Goal: Check status: Check status

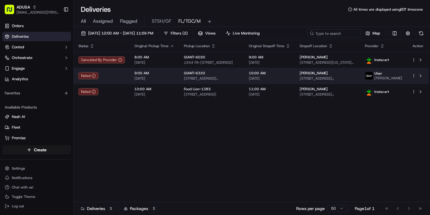
click at [342, 75] on div "[PERSON_NAME]" at bounding box center [327, 73] width 56 height 5
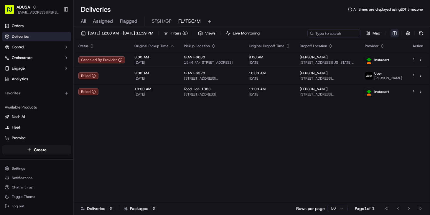
click at [394, 34] on html "ADUSA [EMAIL_ADDRESS][PERSON_NAME][DOMAIN_NAME] Toggle Sidebar Orders Deliverie…" at bounding box center [215, 107] width 430 height 215
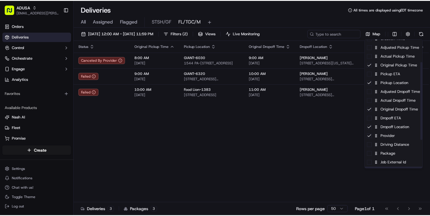
scroll to position [53, 0]
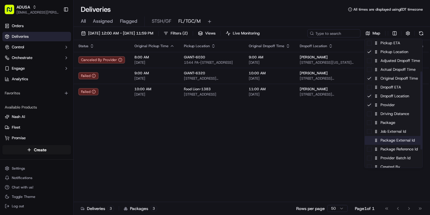
click at [398, 141] on div "Package External Id" at bounding box center [393, 140] width 58 height 9
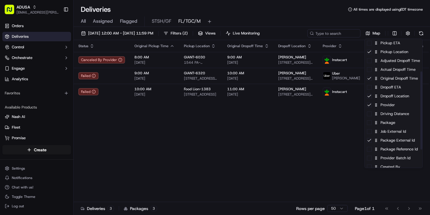
click at [310, 130] on html "ADUSA [EMAIL_ADDRESS][PERSON_NAME][DOMAIN_NAME] Toggle Sidebar Orders Deliverie…" at bounding box center [215, 107] width 430 height 215
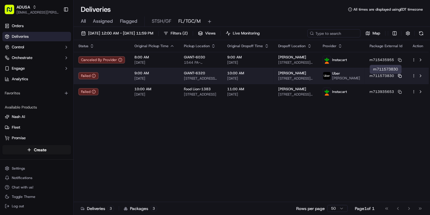
click at [400, 77] on icon at bounding box center [400, 76] width 4 height 4
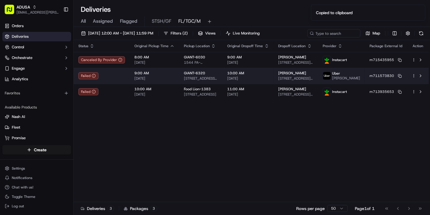
click at [255, 81] on span "[DATE]" at bounding box center [248, 78] width 42 height 5
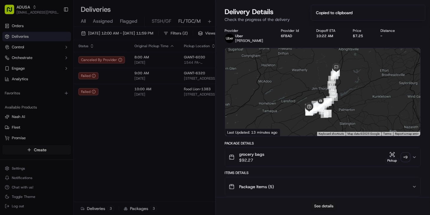
click at [318, 206] on button "See details" at bounding box center [323, 206] width 24 height 8
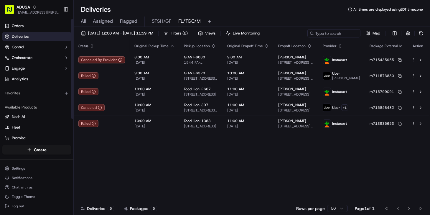
click at [93, 44] on icon "button" at bounding box center [92, 46] width 5 height 5
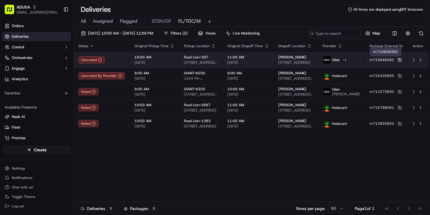
click at [399, 60] on icon at bounding box center [400, 60] width 4 height 4
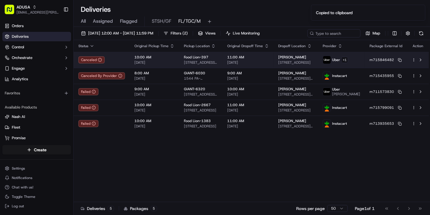
click at [259, 62] on span "[DATE]" at bounding box center [248, 62] width 42 height 5
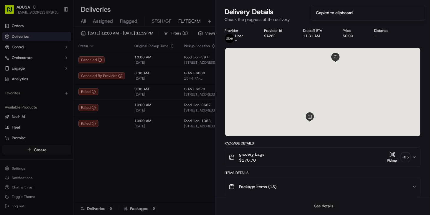
click at [322, 204] on button "See details" at bounding box center [323, 206] width 24 height 8
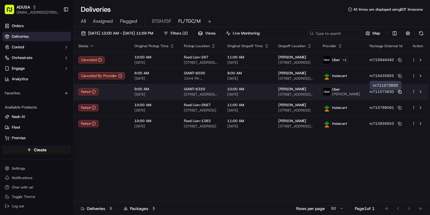
click at [400, 94] on icon at bounding box center [400, 92] width 4 height 4
click at [310, 97] on span "[STREET_ADDRESS][PERSON_NAME]" at bounding box center [295, 94] width 35 height 5
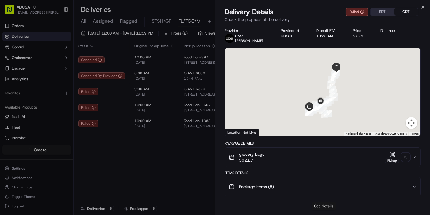
click at [324, 208] on button "See details" at bounding box center [323, 206] width 24 height 8
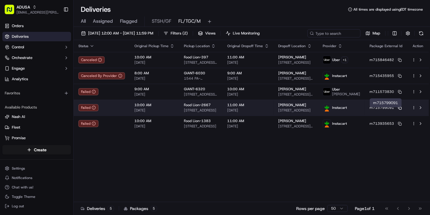
click at [400, 110] on icon at bounding box center [400, 108] width 4 height 4
click at [260, 107] on span "11:00 AM" at bounding box center [248, 104] width 42 height 5
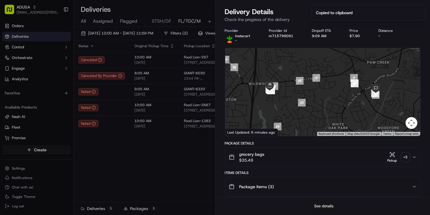
click at [324, 207] on button "See details" at bounding box center [323, 206] width 24 height 8
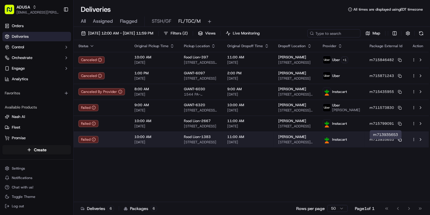
click at [400, 141] on icon at bounding box center [400, 140] width 4 height 4
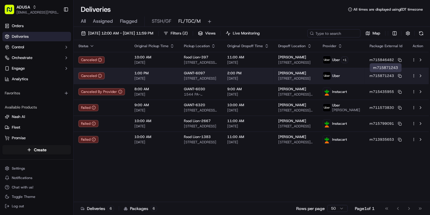
click at [399, 73] on button "m715871243" at bounding box center [385, 75] width 32 height 5
click at [400, 75] on icon at bounding box center [400, 76] width 4 height 4
click at [269, 77] on span "[DATE]" at bounding box center [248, 78] width 42 height 5
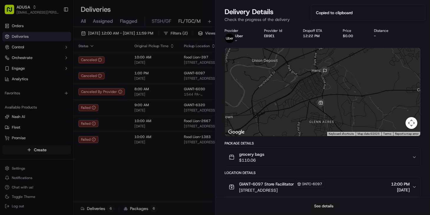
click at [323, 205] on button "See details" at bounding box center [323, 206] width 24 height 8
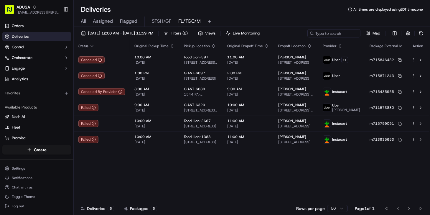
click at [287, 171] on div "Status Original Pickup Time Pickup Location Original Dropoff Time Dropoff Locat…" at bounding box center [251, 121] width 355 height 162
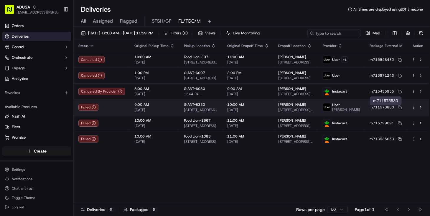
drag, startPoint x: 400, startPoint y: 108, endPoint x: 356, endPoint y: 108, distance: 43.9
click at [400, 108] on rect at bounding box center [400, 108] width 2 height 2
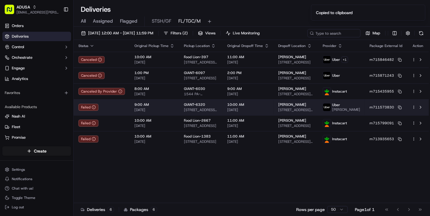
click at [269, 111] on span "[DATE]" at bounding box center [248, 110] width 42 height 5
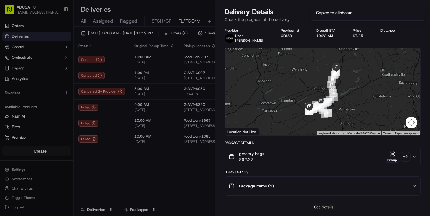
click at [326, 204] on button "See details" at bounding box center [323, 207] width 24 height 8
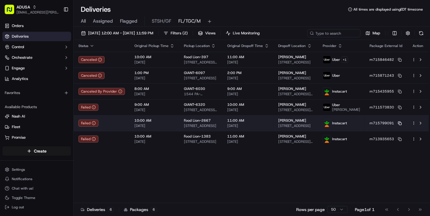
click at [400, 125] on icon at bounding box center [400, 124] width 4 height 4
click at [282, 127] on td "[PERSON_NAME] [STREET_ADDRESS]" at bounding box center [296, 123] width 44 height 16
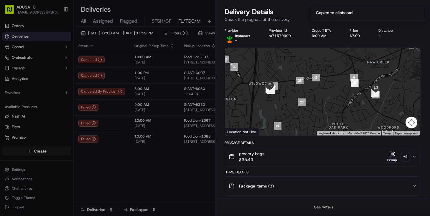
click at [324, 208] on button "See details" at bounding box center [323, 207] width 24 height 8
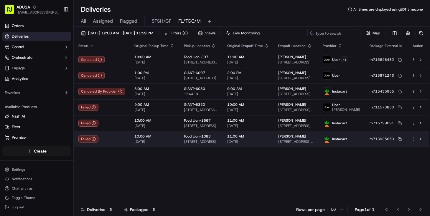
click at [297, 139] on span "[PERSON_NAME]" at bounding box center [292, 136] width 28 height 5
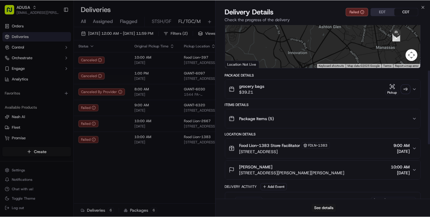
scroll to position [107, 0]
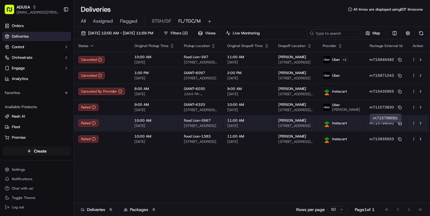
click at [399, 124] on icon at bounding box center [399, 123] width 2 height 2
click at [269, 127] on span "[DATE]" at bounding box center [248, 126] width 42 height 5
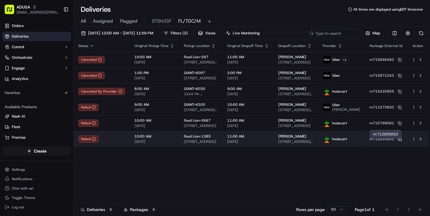
click at [400, 141] on icon at bounding box center [400, 140] width 4 height 4
click at [206, 144] on span "[STREET_ADDRESS]" at bounding box center [201, 142] width 34 height 5
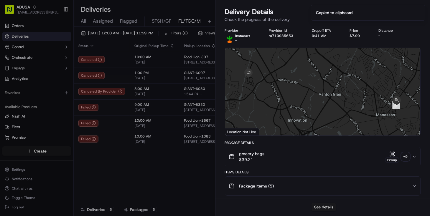
click at [337, 208] on div "See details" at bounding box center [322, 207] width 215 height 18
click at [329, 208] on button "See details" at bounding box center [323, 207] width 24 height 8
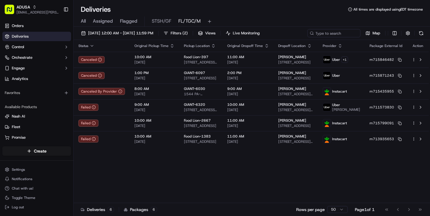
click at [160, 196] on div "Status Original Pickup Time Pickup Location Original Dropoff Time Dropoff Locat…" at bounding box center [251, 121] width 355 height 163
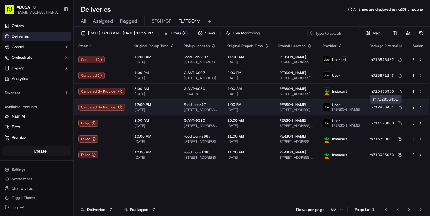
click at [399, 109] on rect at bounding box center [400, 108] width 2 height 2
click at [274, 109] on td "1:00 PM [DATE]" at bounding box center [248, 108] width 51 height 16
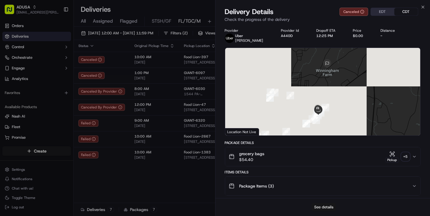
click at [327, 207] on button "See details" at bounding box center [323, 207] width 24 height 8
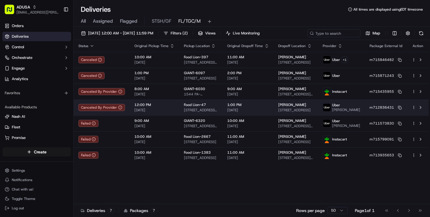
click at [318, 107] on td "[PERSON_NAME] [STREET_ADDRESS]" at bounding box center [296, 108] width 44 height 16
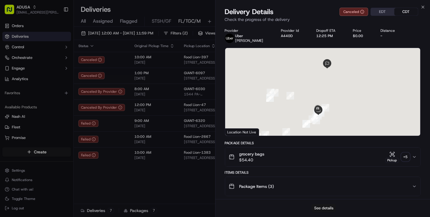
click at [325, 206] on button "See details" at bounding box center [323, 208] width 24 height 8
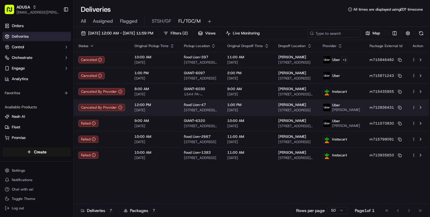
click at [265, 109] on span "[DATE]" at bounding box center [248, 110] width 42 height 5
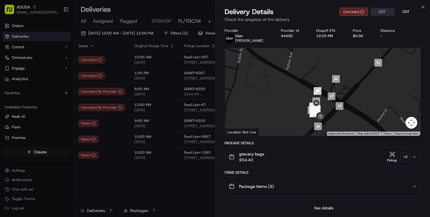
click at [323, 209] on button "See details" at bounding box center [323, 208] width 24 height 8
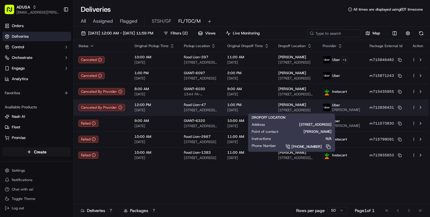
click at [313, 108] on span "[STREET_ADDRESS]" at bounding box center [295, 110] width 35 height 5
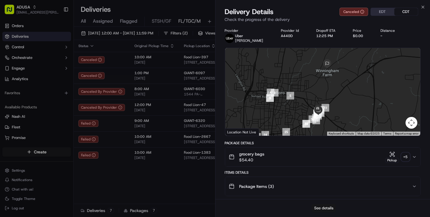
click at [317, 208] on button "See details" at bounding box center [323, 208] width 24 height 8
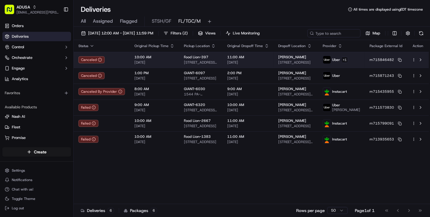
click at [308, 63] on span "[STREET_ADDRESS]" at bounding box center [295, 62] width 35 height 5
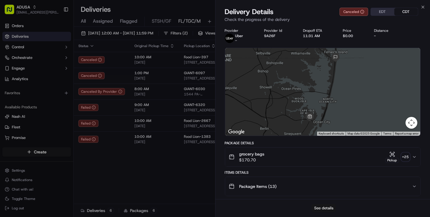
click at [321, 206] on button "See details" at bounding box center [323, 208] width 24 height 8
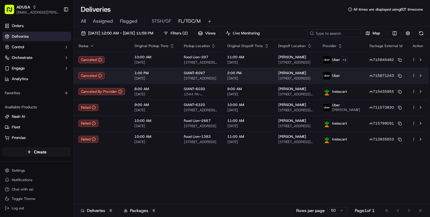
click at [311, 79] on span "[STREET_ADDRESS]" at bounding box center [295, 78] width 35 height 5
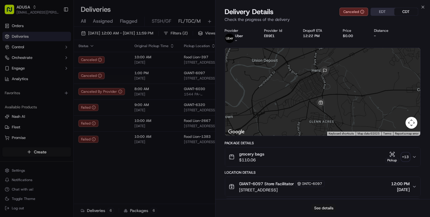
click at [321, 211] on button "See details" at bounding box center [323, 208] width 24 height 8
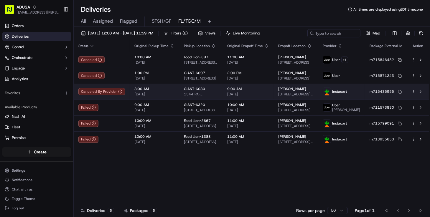
click at [269, 89] on span "9:00 AM" at bounding box center [248, 89] width 42 height 5
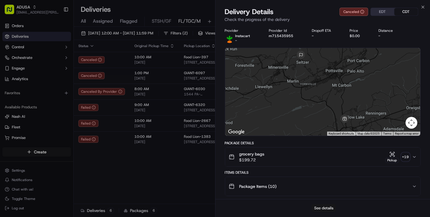
click at [330, 211] on button "See details" at bounding box center [323, 208] width 24 height 8
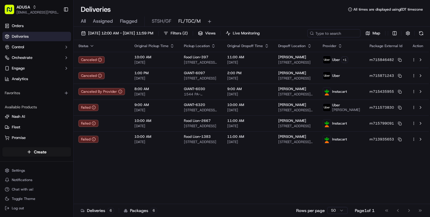
click at [165, 191] on div "Status Original Pickup Time Pickup Location Original Dropoff Time Dropoff Locat…" at bounding box center [251, 122] width 355 height 164
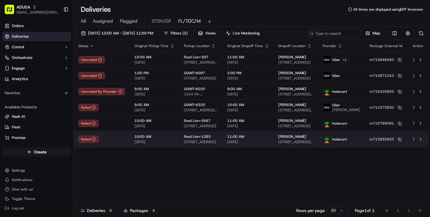
click at [298, 142] on div "[PERSON_NAME] [STREET_ADDRESS][PERSON_NAME]" at bounding box center [295, 139] width 35 height 10
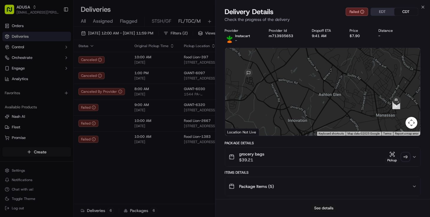
click at [330, 206] on button "See details" at bounding box center [323, 208] width 24 height 8
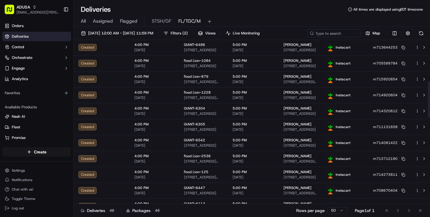
scroll to position [0, 0]
